Goal: Information Seeking & Learning: Learn about a topic

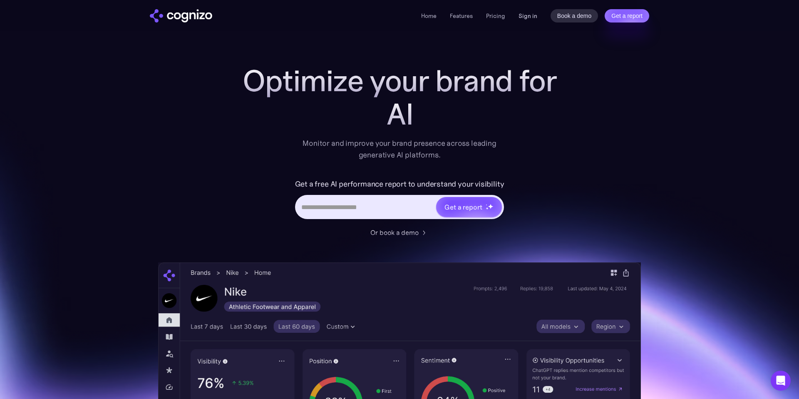
click at [527, 16] on link "Sign in" at bounding box center [528, 16] width 19 height 10
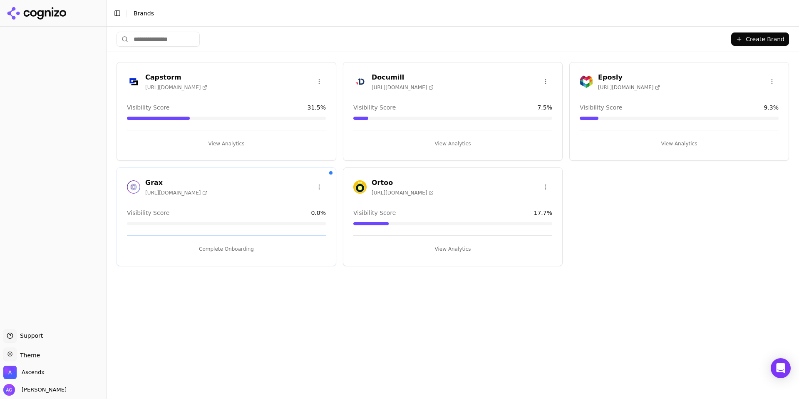
click at [229, 142] on button "View Analytics" at bounding box center [226, 143] width 199 height 13
click at [425, 193] on span "[URL][DOMAIN_NAME]" at bounding box center [403, 192] width 62 height 7
click at [460, 246] on button "View Analytics" at bounding box center [452, 248] width 199 height 13
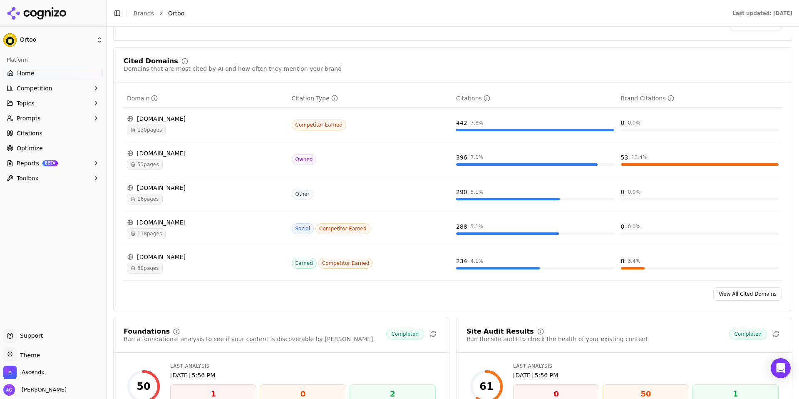
scroll to position [835, 0]
click at [752, 295] on link "View All Cited Domains" at bounding box center [747, 293] width 69 height 13
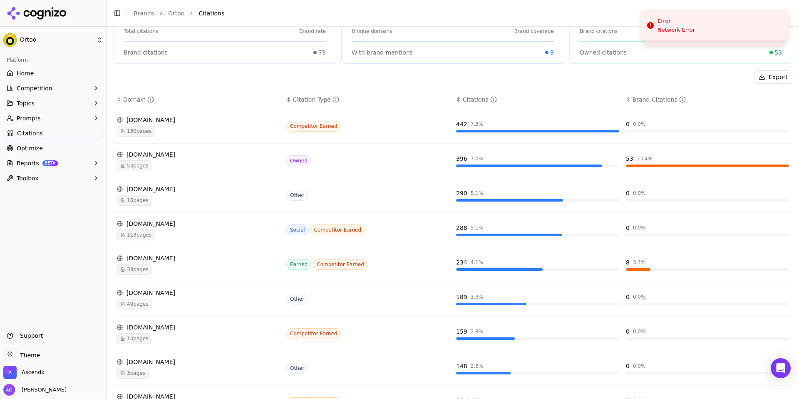
scroll to position [82, 0]
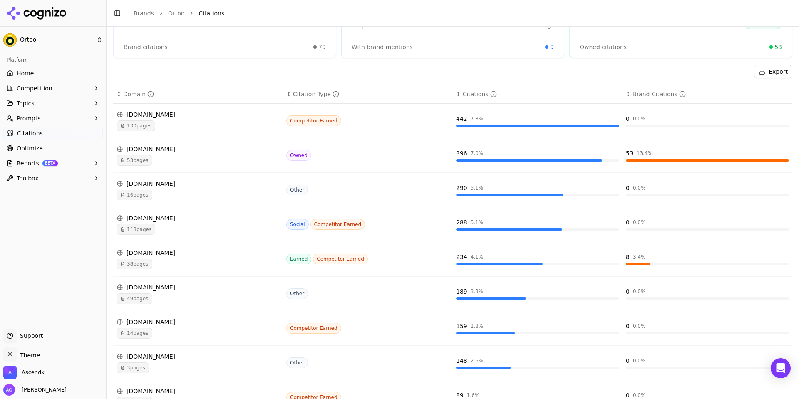
click at [137, 264] on span "38 pages" at bounding box center [135, 264] width 36 height 11
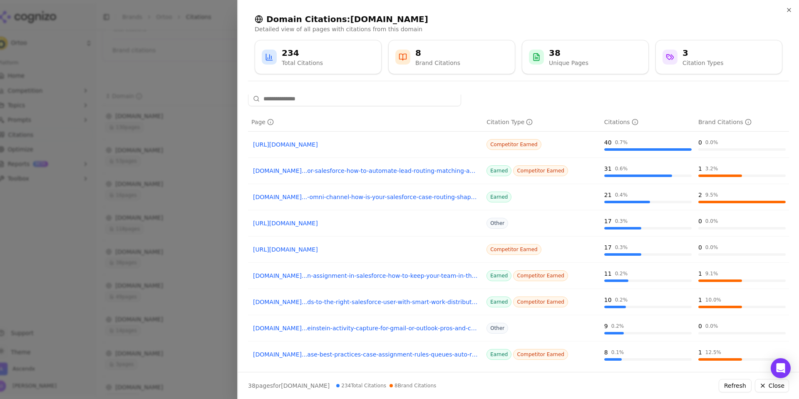
scroll to position [0, 0]
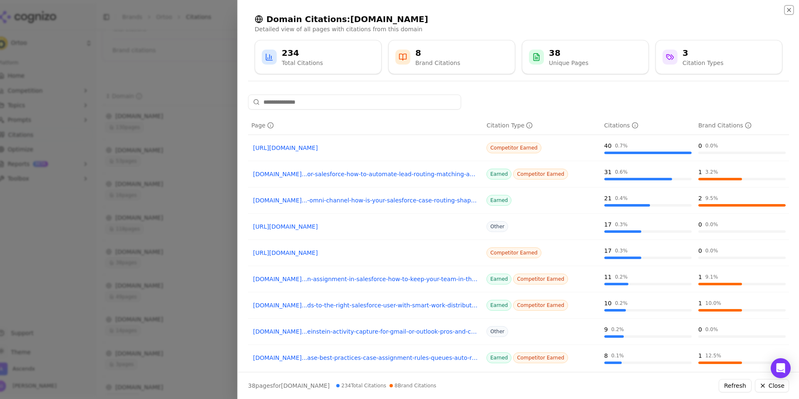
click at [791, 11] on icon "button" at bounding box center [789, 9] width 3 height 3
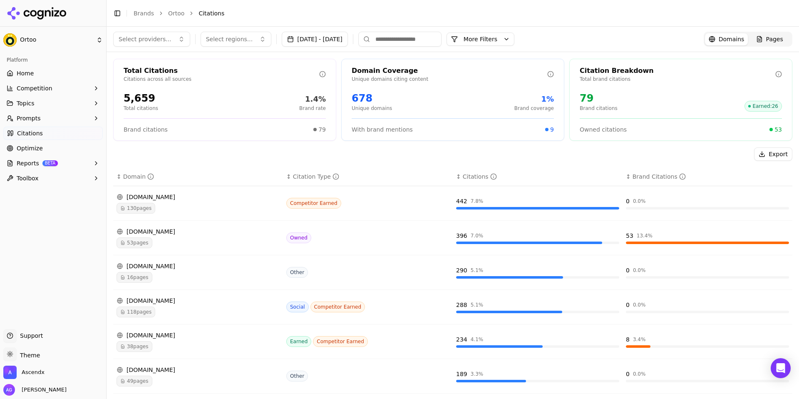
click at [140, 348] on span "38 pages" at bounding box center [135, 346] width 36 height 11
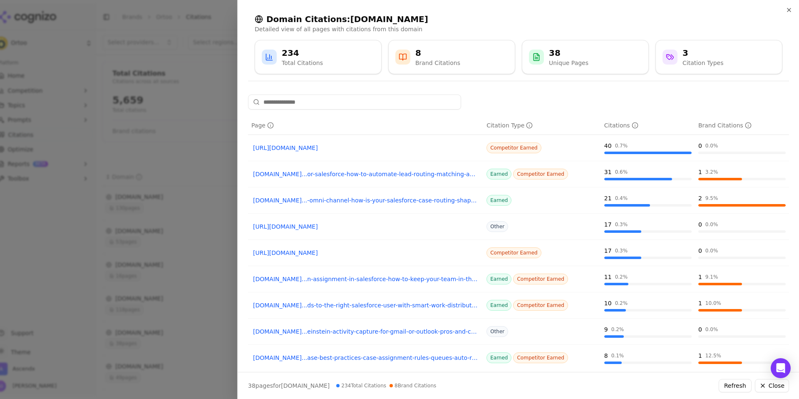
click at [312, 149] on link "[URL][DOMAIN_NAME]" at bounding box center [365, 148] width 225 height 8
click at [788, 8] on icon "button" at bounding box center [789, 10] width 7 height 7
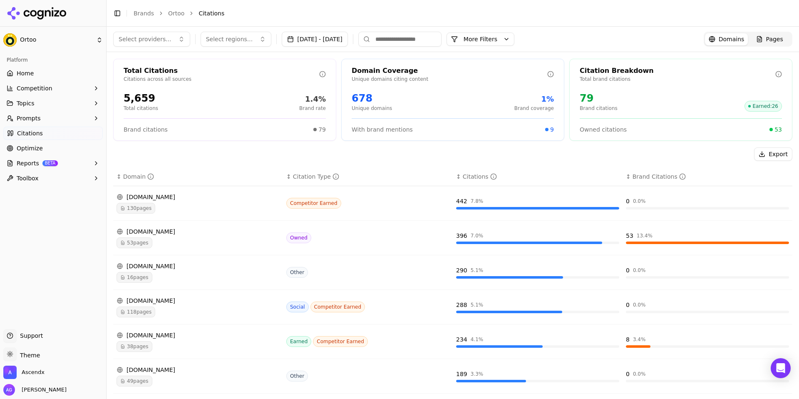
click at [38, 37] on html "Ortoo Platform Home Competition Topics Prompts Citations Optimize Reports BETA …" at bounding box center [399, 199] width 799 height 399
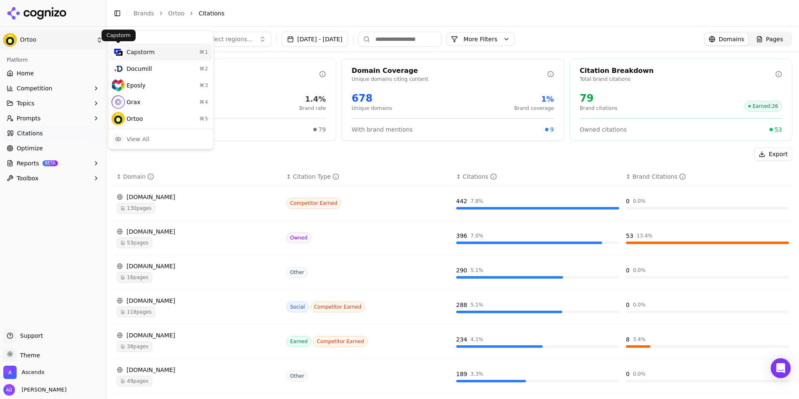
click at [129, 48] on div "Capstorm ⌘ 1" at bounding box center [161, 52] width 102 height 17
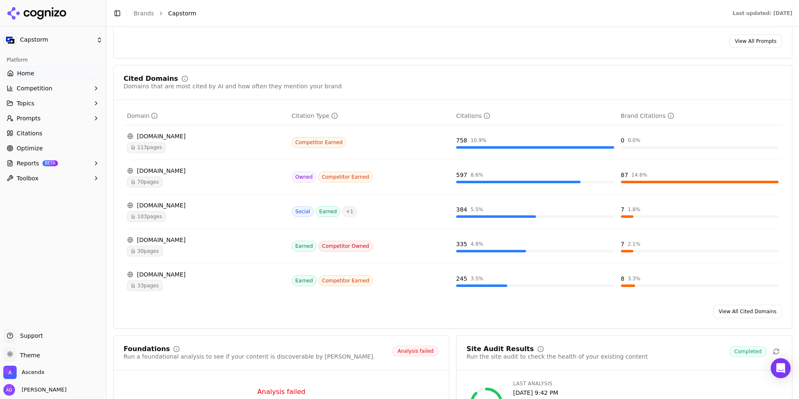
scroll to position [834, 0]
click at [157, 220] on span "103 pages" at bounding box center [146, 215] width 39 height 11
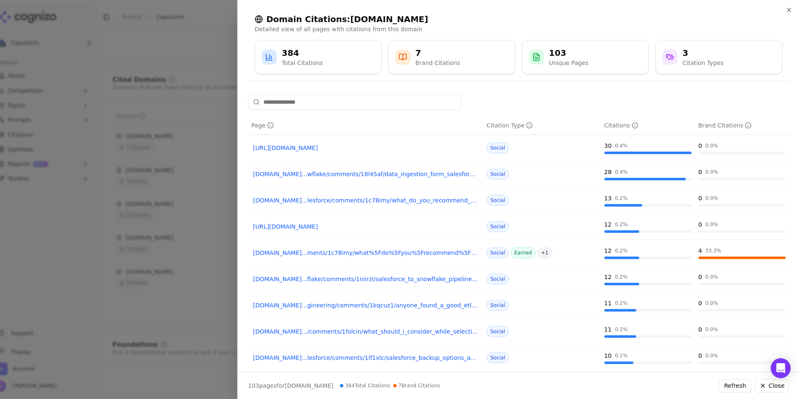
click at [307, 255] on link "[DOMAIN_NAME]...ments/1c78imy/what%5Fdo%5Fyou%5Frecommend%5Ffor%5Fsandbox%5Fsee…" at bounding box center [365, 253] width 225 height 8
click at [790, 12] on icon "button" at bounding box center [789, 10] width 7 height 7
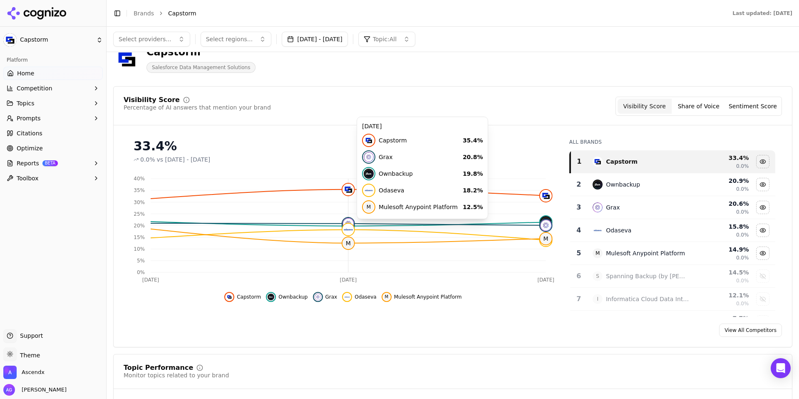
scroll to position [22, 0]
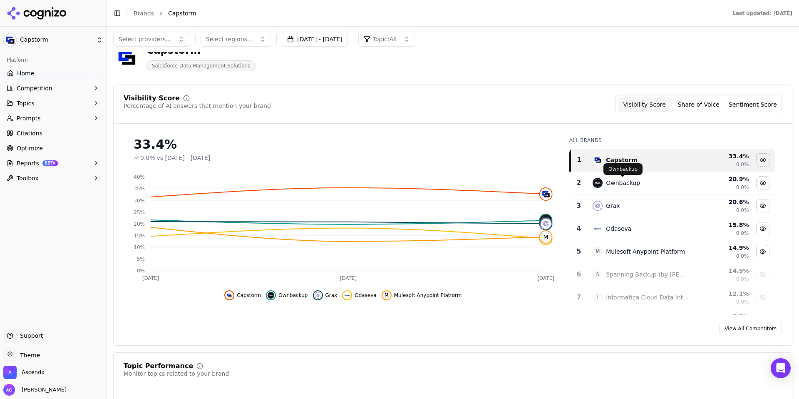
click at [622, 183] on div "Ownbackup" at bounding box center [623, 183] width 34 height 8
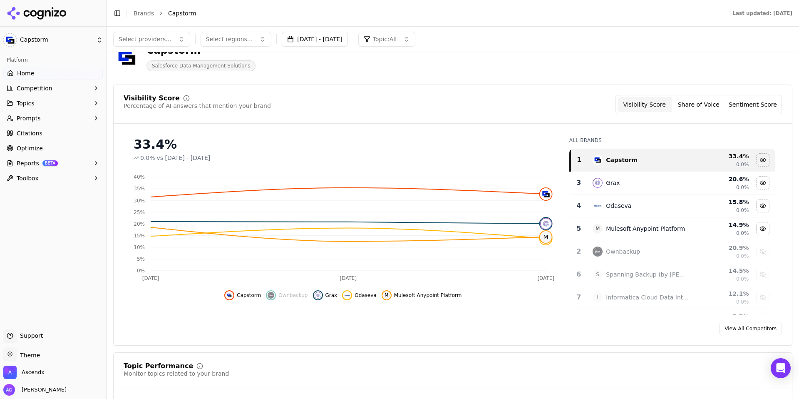
click at [763, 327] on link "View All Competitors" at bounding box center [750, 328] width 63 height 13
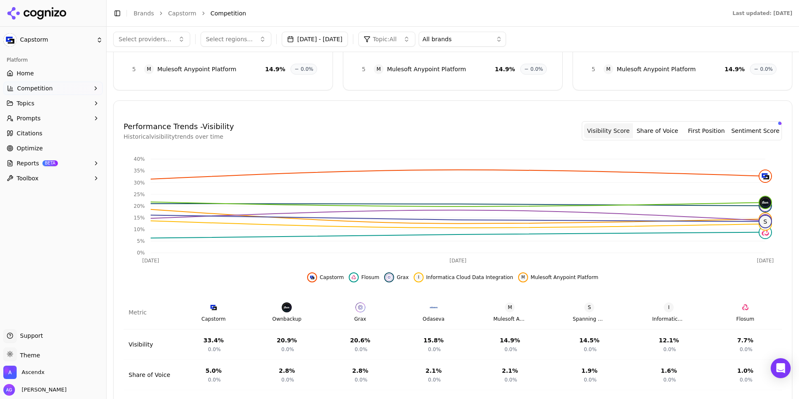
scroll to position [134, 0]
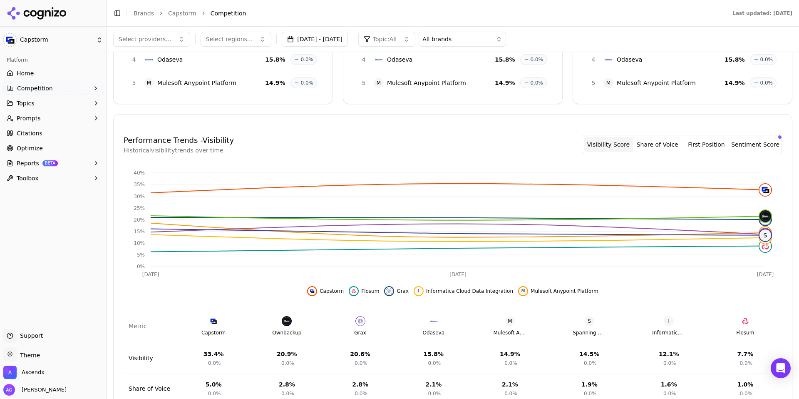
click at [51, 41] on html "Capstorm Platform Home Competition Topics Prompts Citations Optimize Reports BE…" at bounding box center [399, 199] width 799 height 399
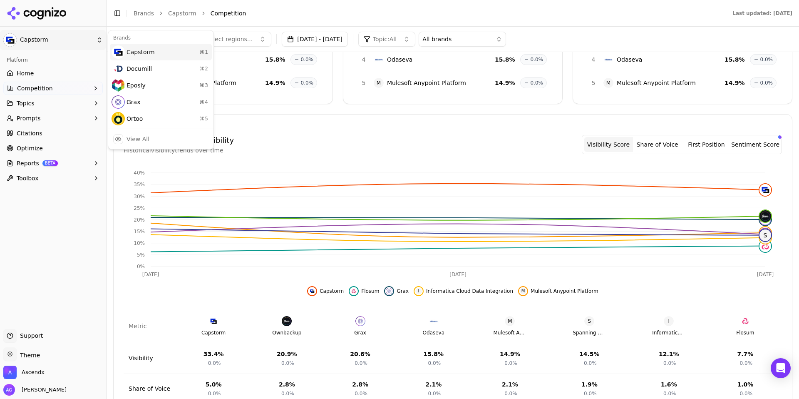
click at [140, 51] on div "Capstorm ⌘ 1" at bounding box center [161, 52] width 102 height 17
